Goal: Find specific page/section: Find specific page/section

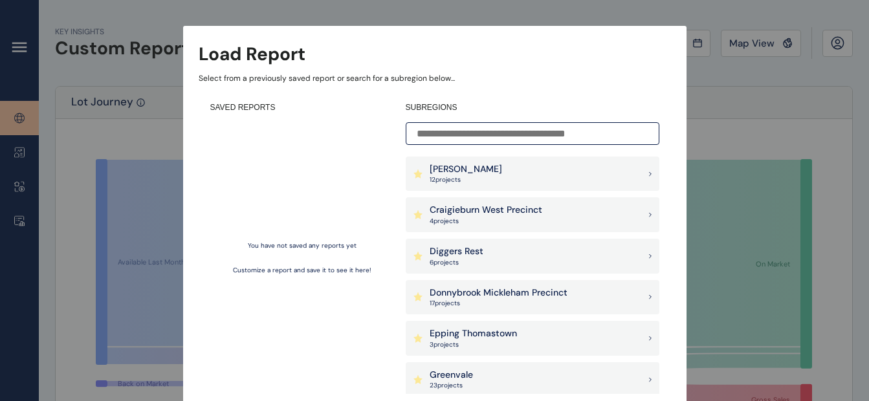
click at [552, 19] on div "Load Report Select from a previously saved report or search for a subregion bel…" at bounding box center [434, 188] width 869 height 377
click at [313, 12] on div "Load Report Select from a previously saved report or search for a subregion bel…" at bounding box center [434, 188] width 869 height 377
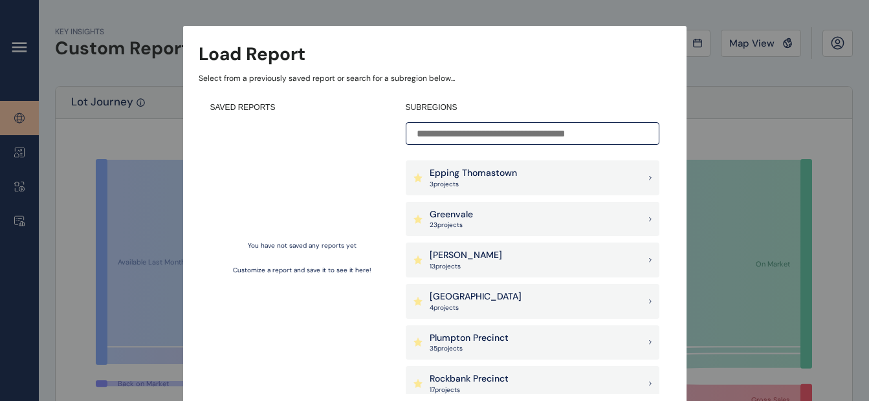
scroll to position [165, 0]
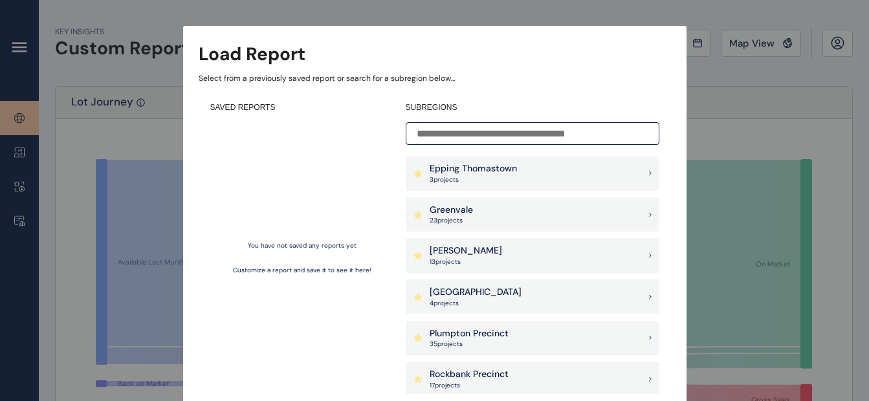
click at [24, 146] on div "Load Report Select from a previously saved report or search for a subregion bel…" at bounding box center [434, 188] width 869 height 377
click at [19, 50] on div "Load Report Select from a previously saved report or search for a subregion bel…" at bounding box center [434, 188] width 869 height 377
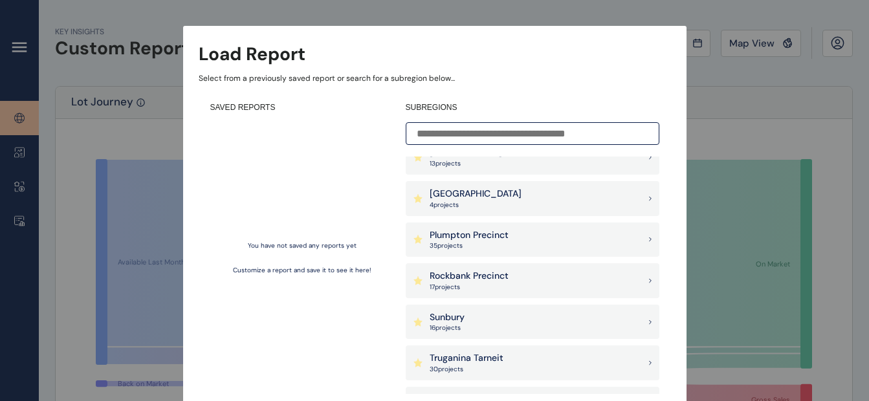
scroll to position [317, 0]
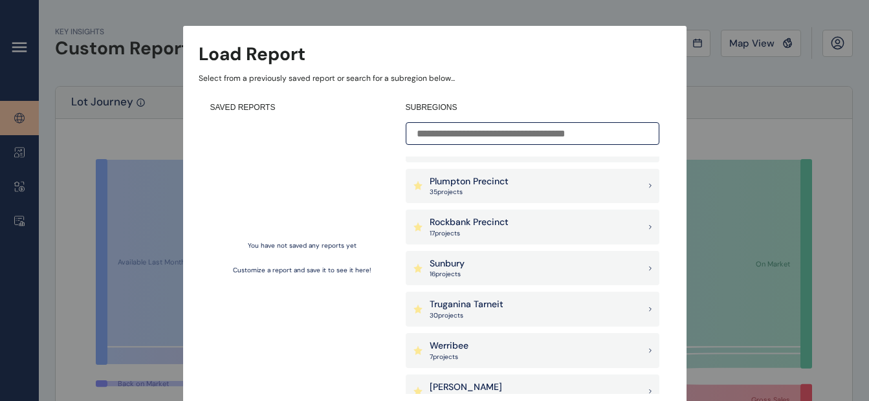
click at [449, 268] on p "Sunbury" at bounding box center [446, 263] width 35 height 13
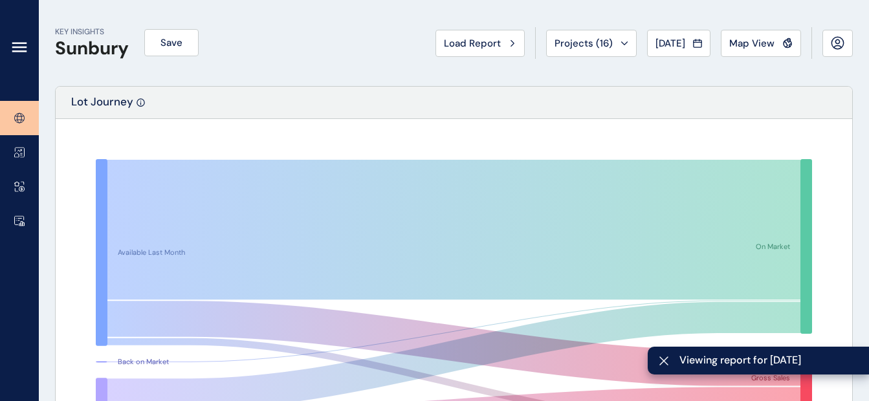
click at [15, 55] on div at bounding box center [19, 50] width 39 height 101
click at [16, 45] on icon at bounding box center [20, 47] width 16 height 16
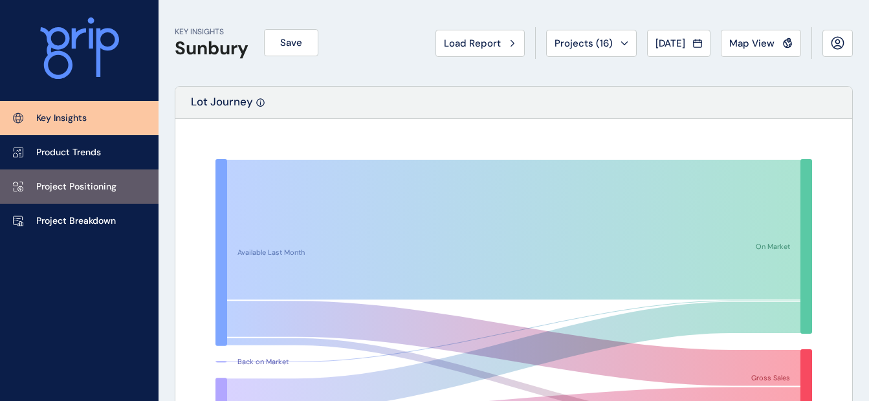
click at [65, 180] on p "Project Positioning" at bounding box center [76, 186] width 80 height 13
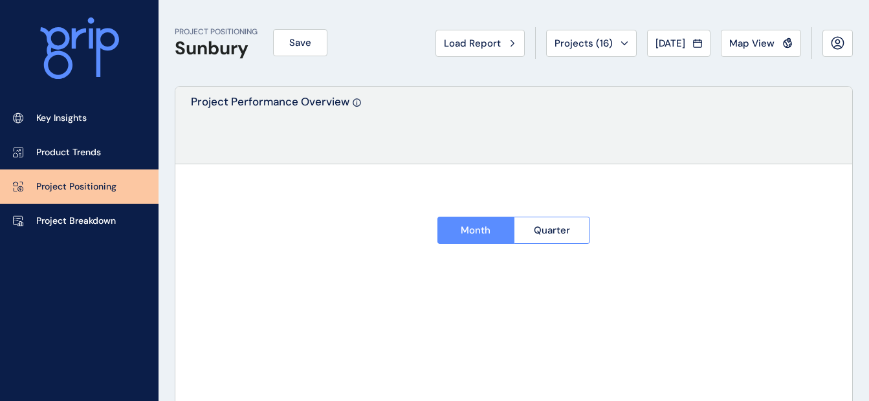
type input "**********"
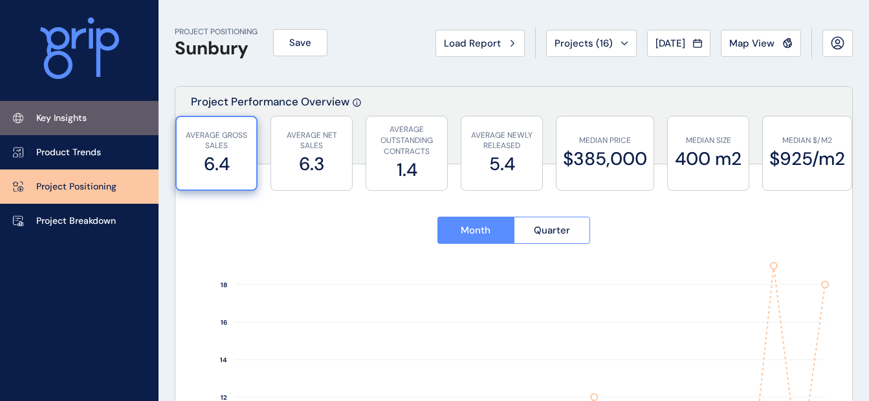
click at [118, 117] on link "Key Insights" at bounding box center [79, 118] width 158 height 34
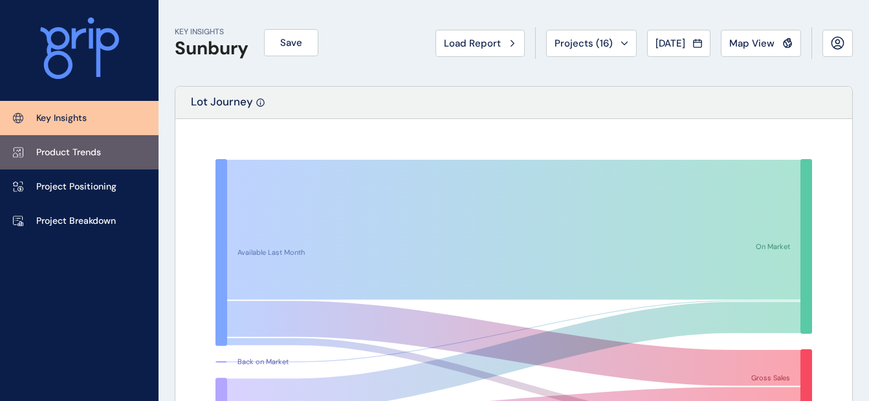
click at [73, 153] on p "Product Trends" at bounding box center [68, 152] width 65 height 13
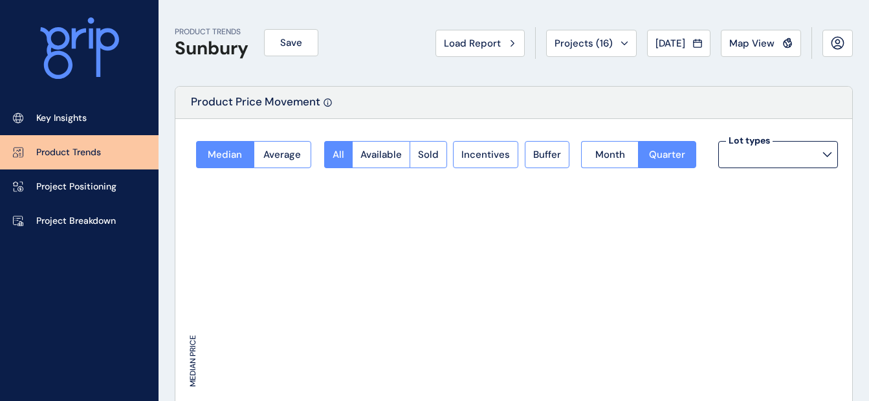
type input "**********"
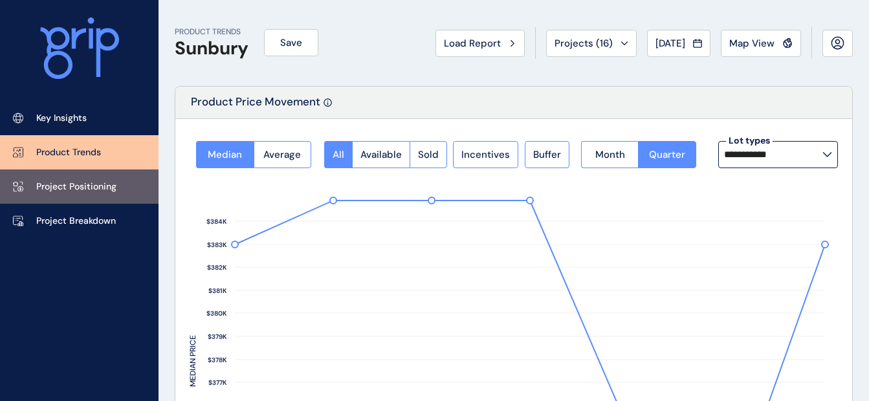
click at [80, 181] on p "Project Positioning" at bounding box center [76, 186] width 80 height 13
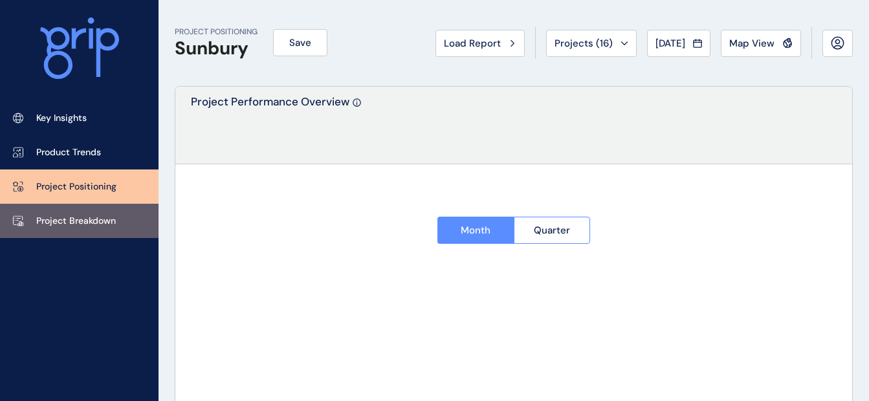
type input "**********"
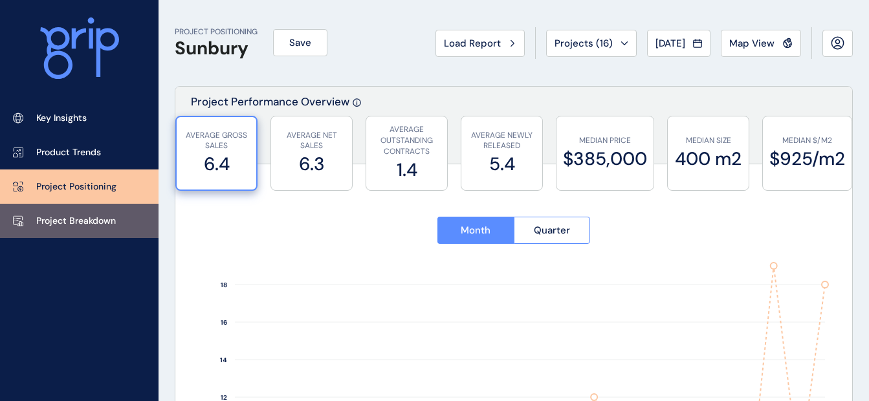
click at [80, 216] on p "Project Breakdown" at bounding box center [76, 221] width 80 height 13
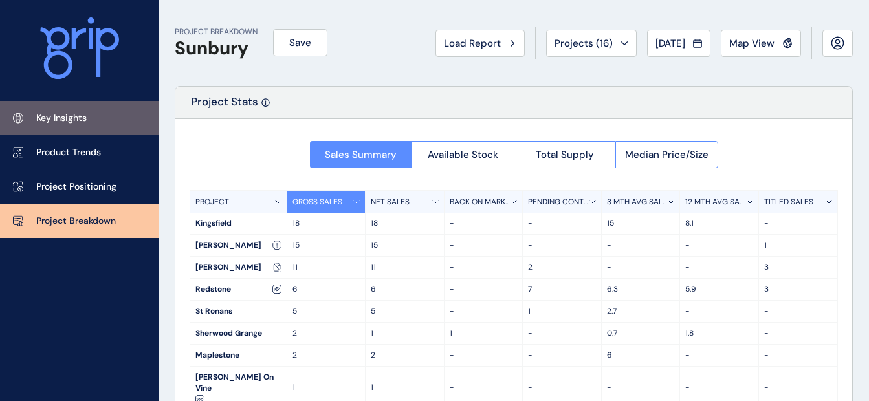
click at [58, 127] on link "Key Insights" at bounding box center [79, 118] width 158 height 34
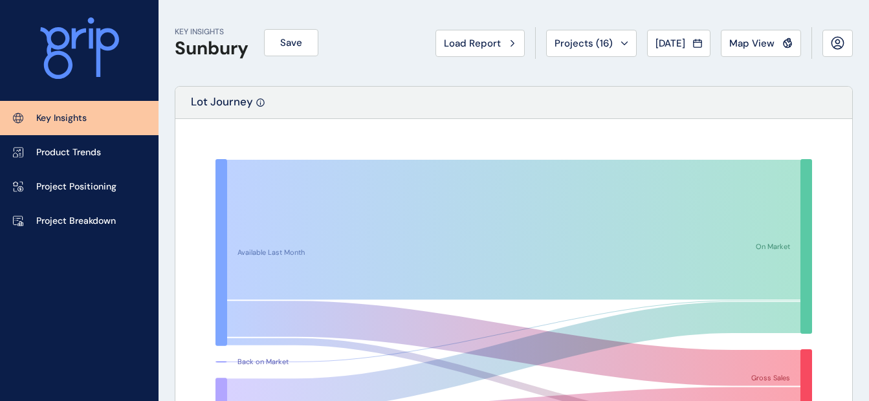
scroll to position [28, 0]
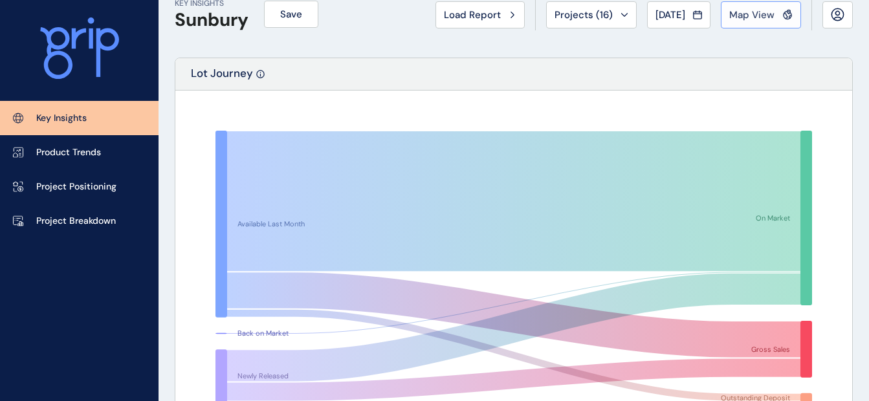
click at [770, 24] on button "Map View" at bounding box center [760, 14] width 80 height 27
